Goal: Register for event/course

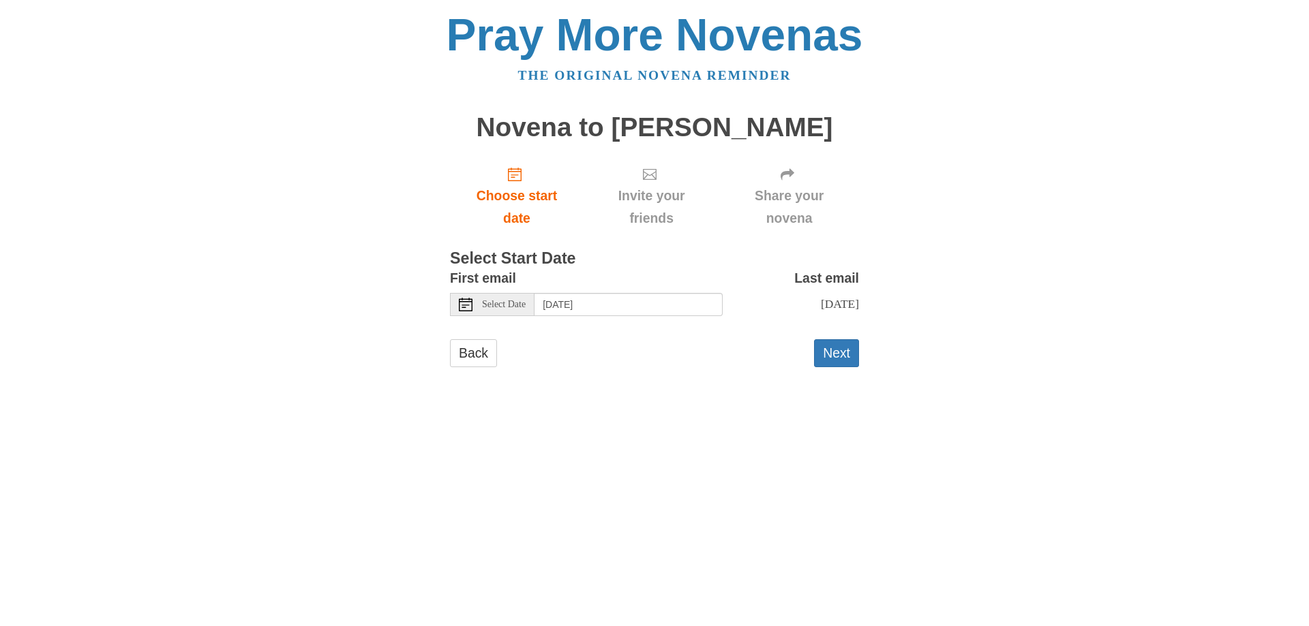
click at [466, 302] on use at bounding box center [466, 305] width 14 height 14
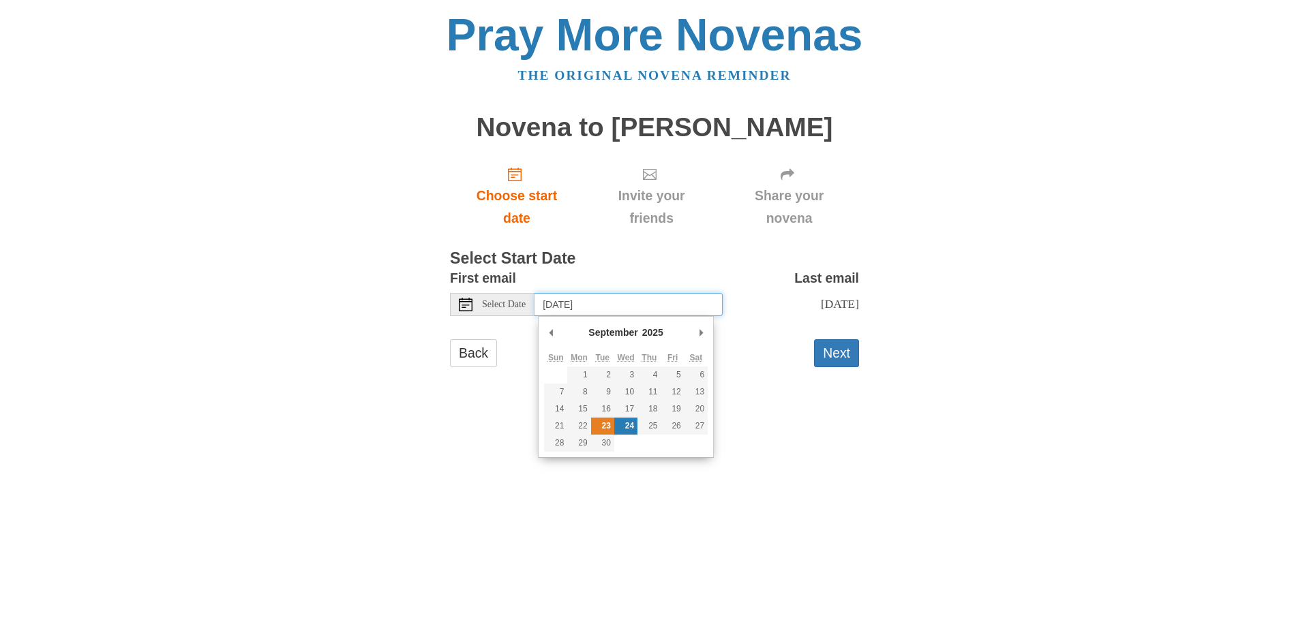
type input "Tuesday, September 23rd"
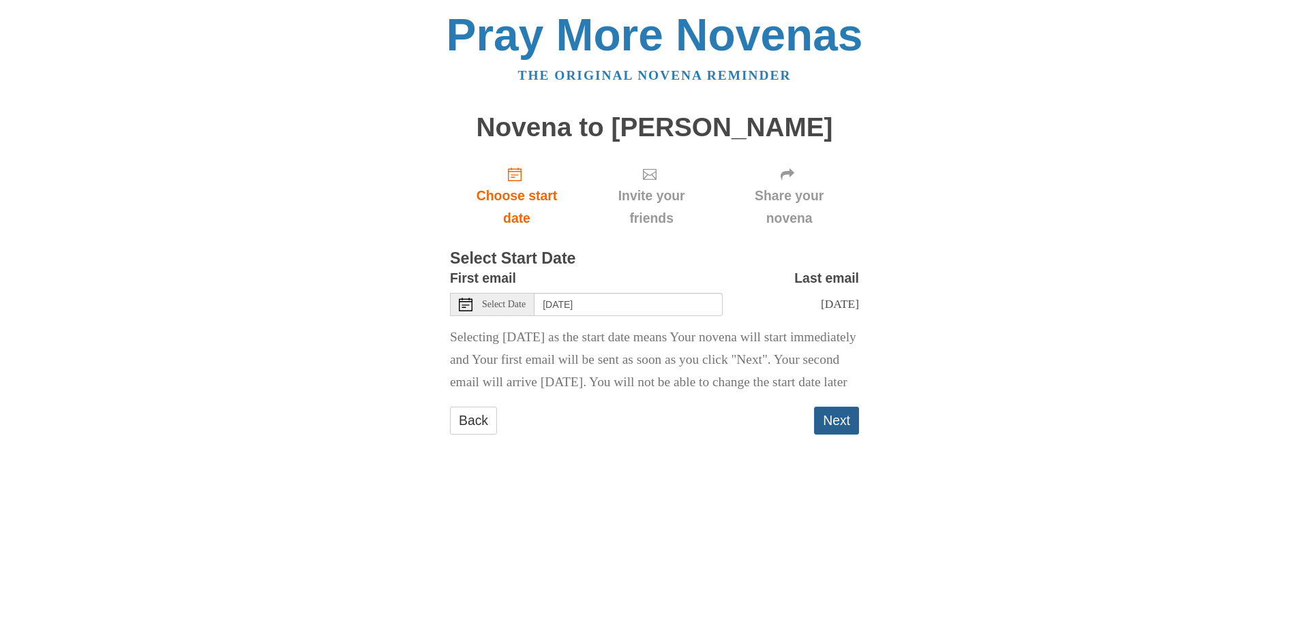
click at [835, 435] on button "Next" at bounding box center [836, 421] width 45 height 28
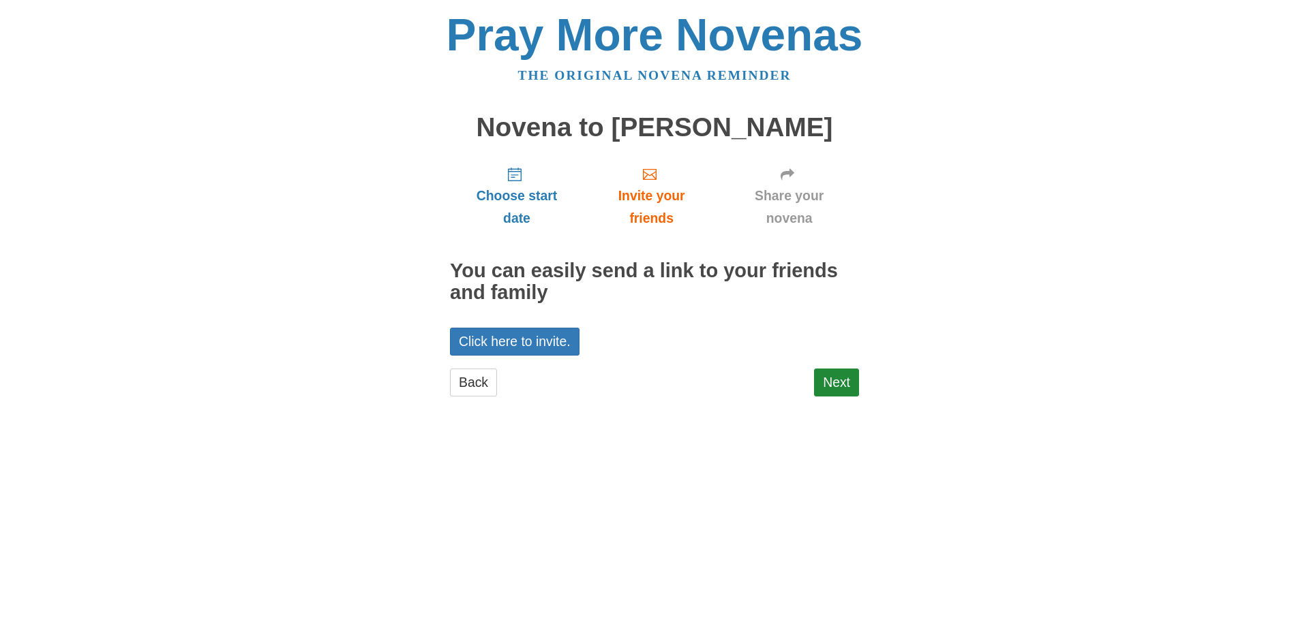
click at [836, 367] on div "Choose start date Invite your friends Share your novena You can easily send a l…" at bounding box center [654, 282] width 409 height 254
click at [840, 380] on link "Next" at bounding box center [836, 383] width 45 height 28
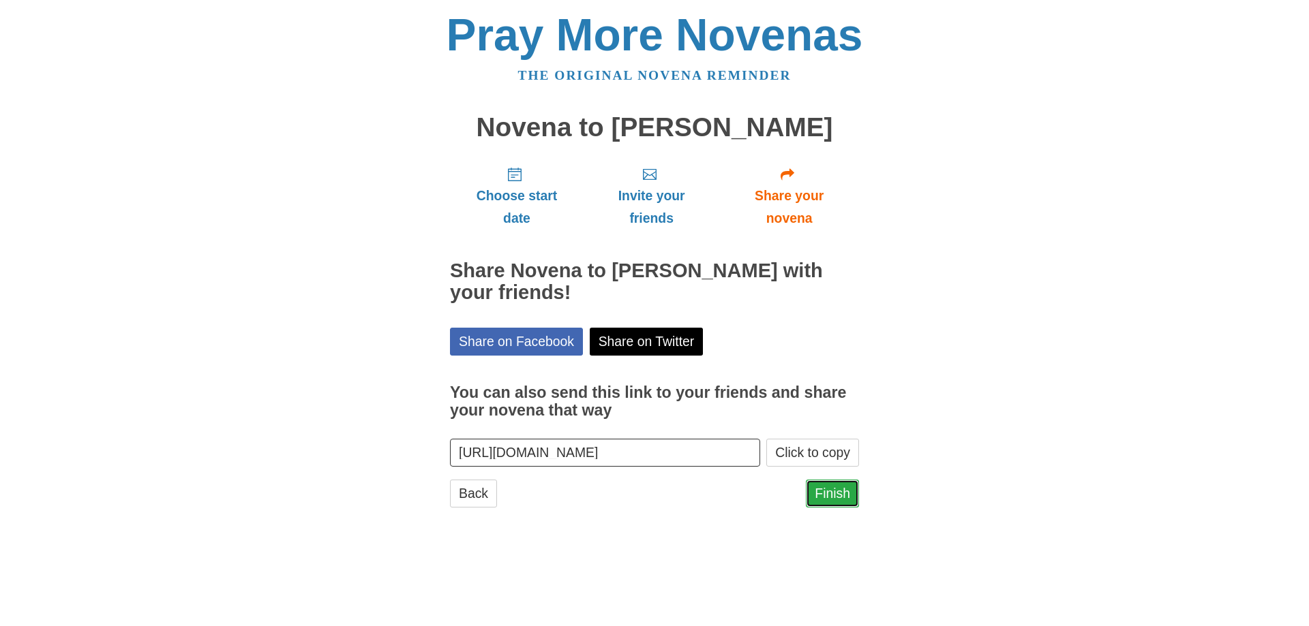
click at [845, 490] on link "Finish" at bounding box center [832, 494] width 53 height 28
